Goal: Task Accomplishment & Management: Manage account settings

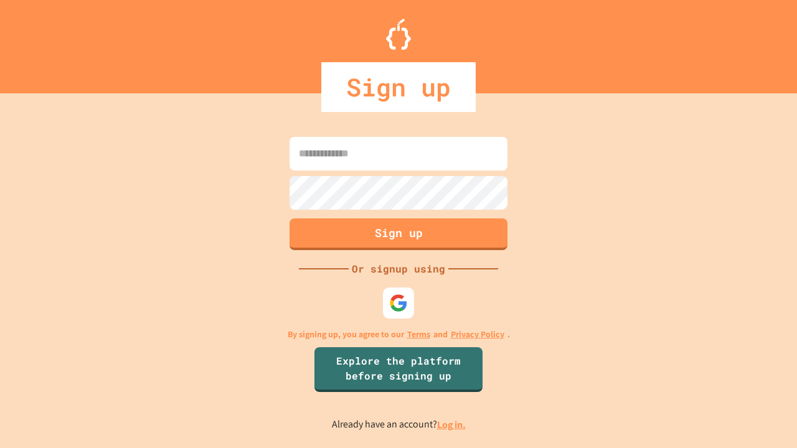
click at [452, 425] on link "Log in." at bounding box center [451, 425] width 29 height 13
